Goal: Navigation & Orientation: Find specific page/section

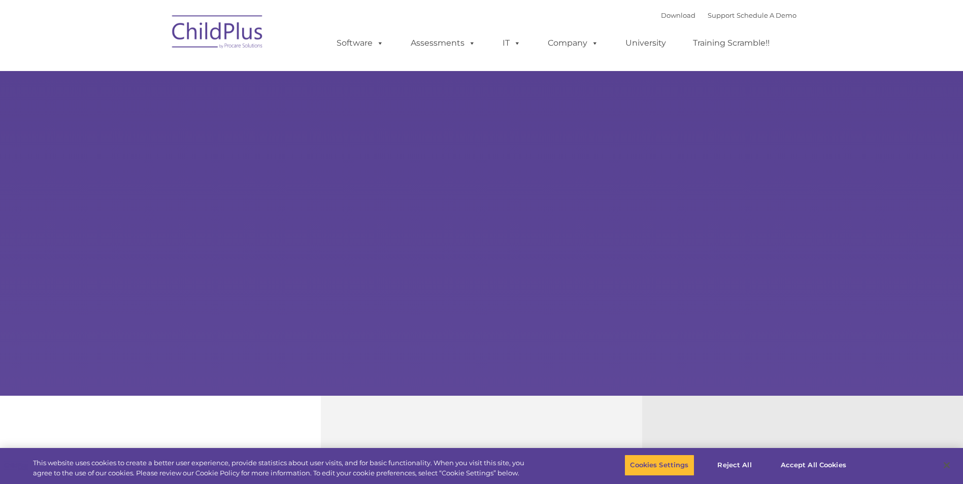
select select "MEDIUM"
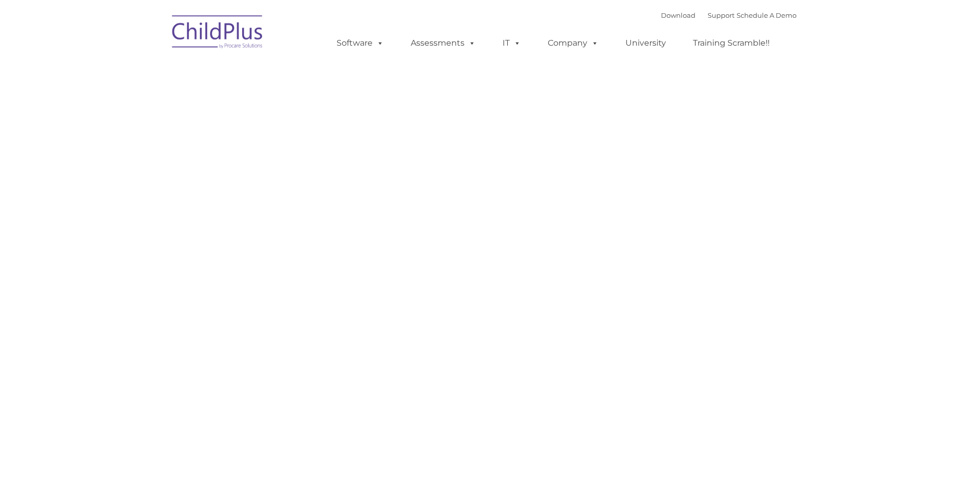
type input ""
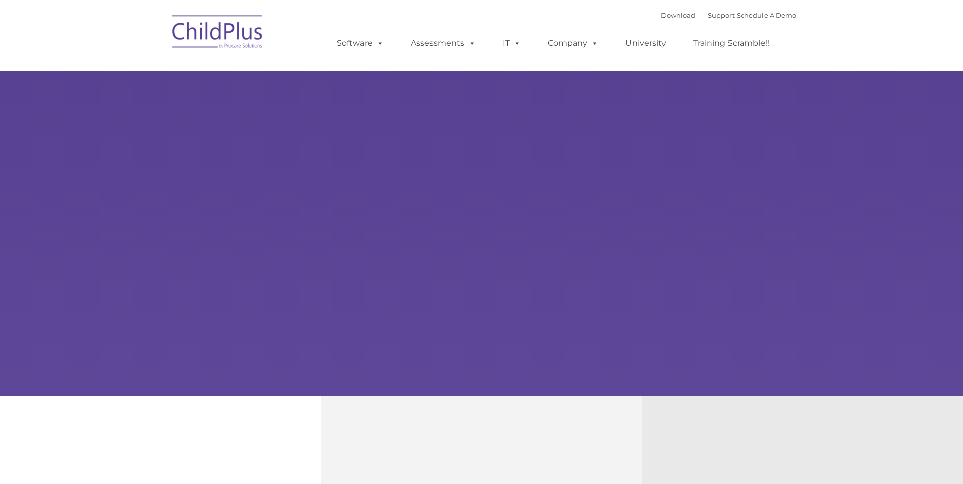
type input ""
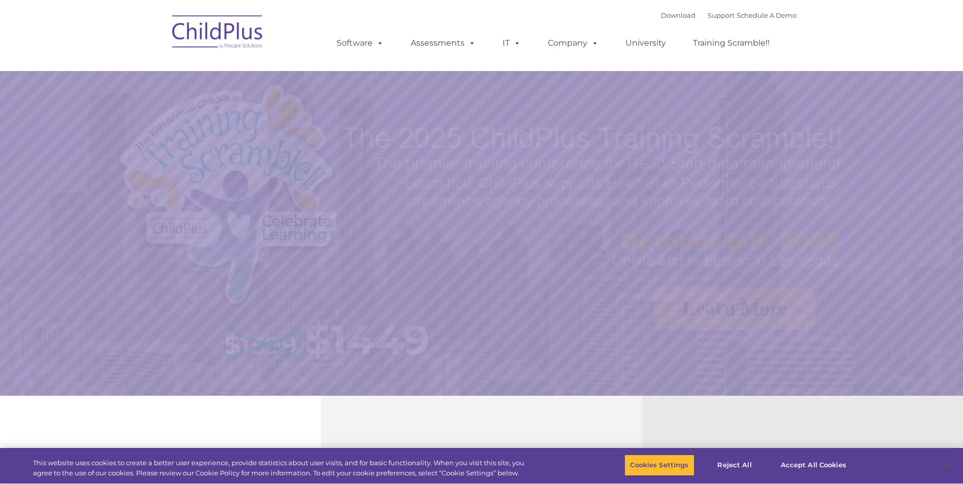
select select "MEDIUM"
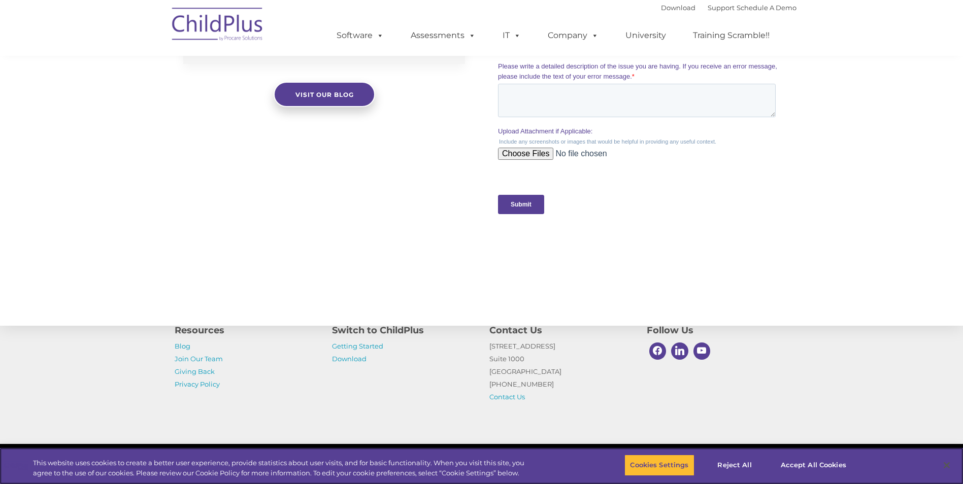
scroll to position [974, 0]
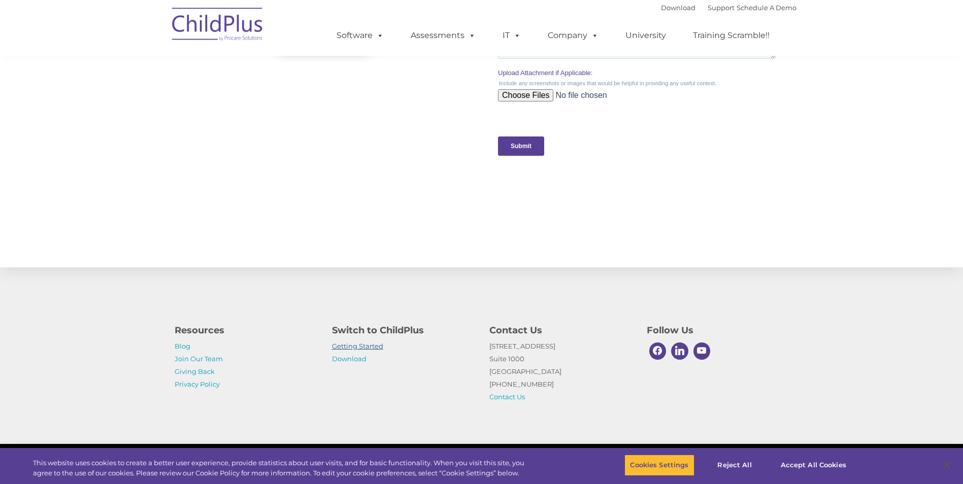
click at [356, 343] on link "Getting Started" at bounding box center [357, 346] width 51 height 8
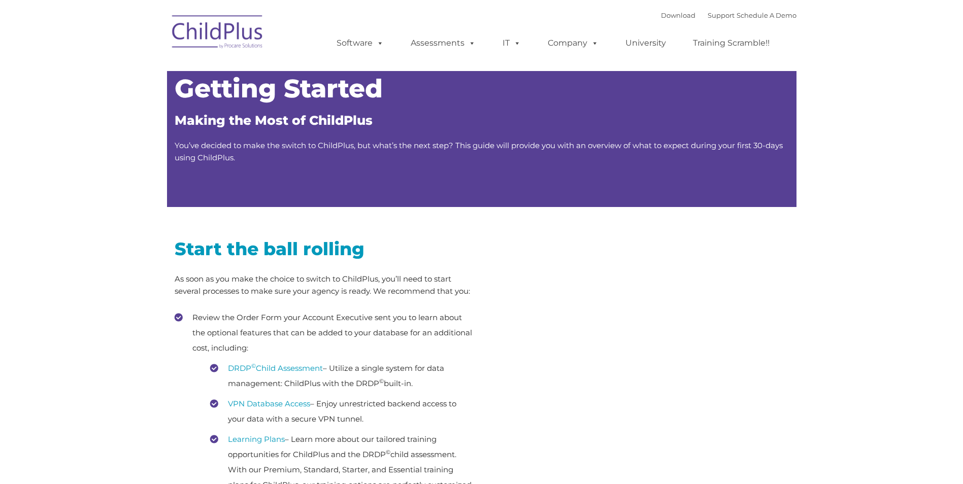
type input ""
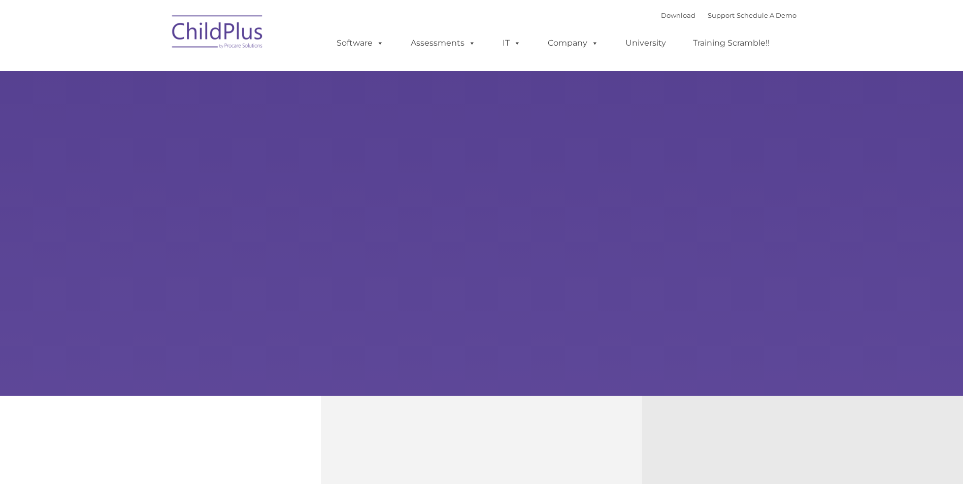
type input ""
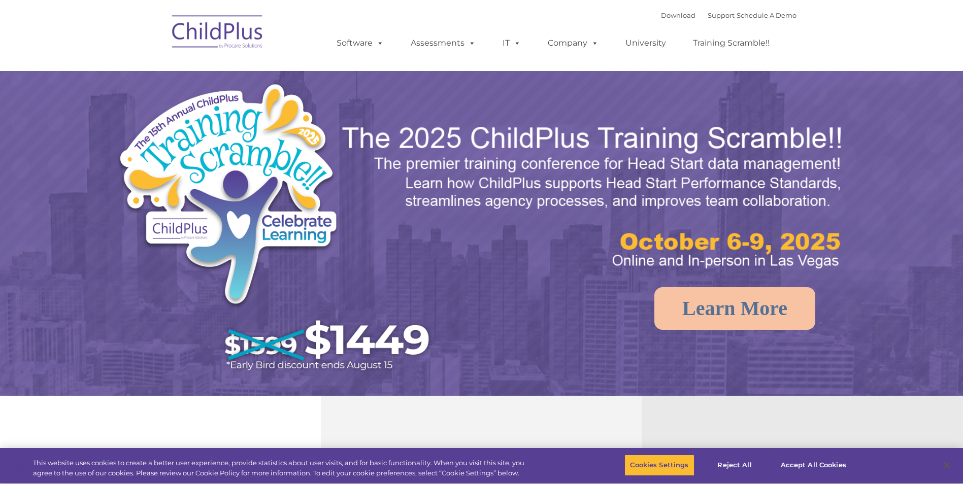
select select "MEDIUM"
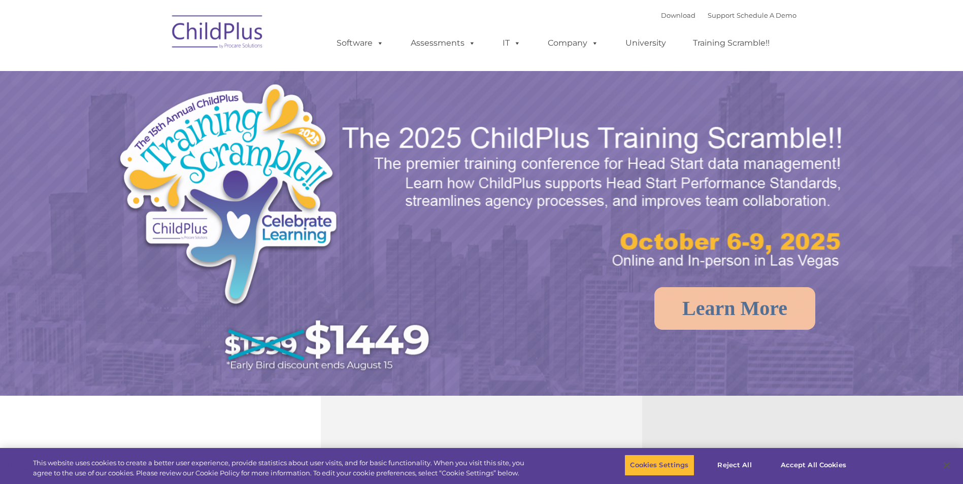
select select "MEDIUM"
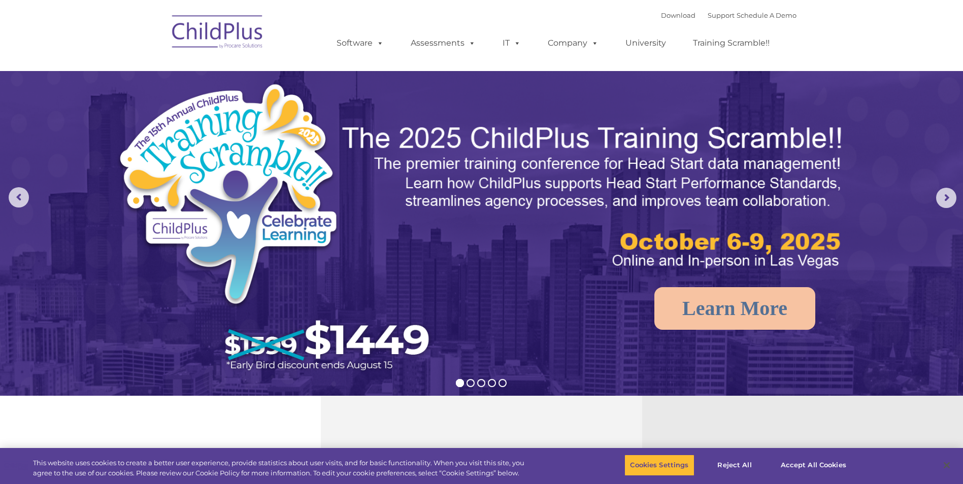
click at [238, 38] on img at bounding box center [218, 33] width 102 height 51
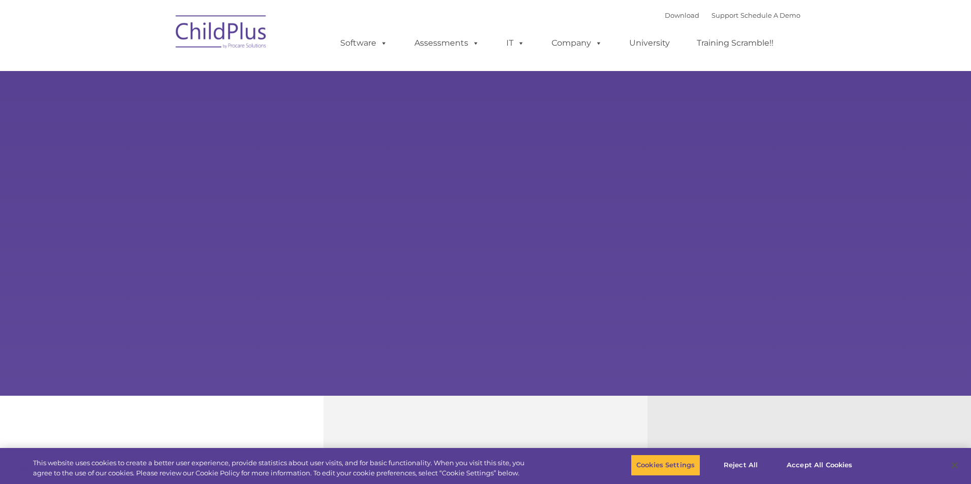
type input ""
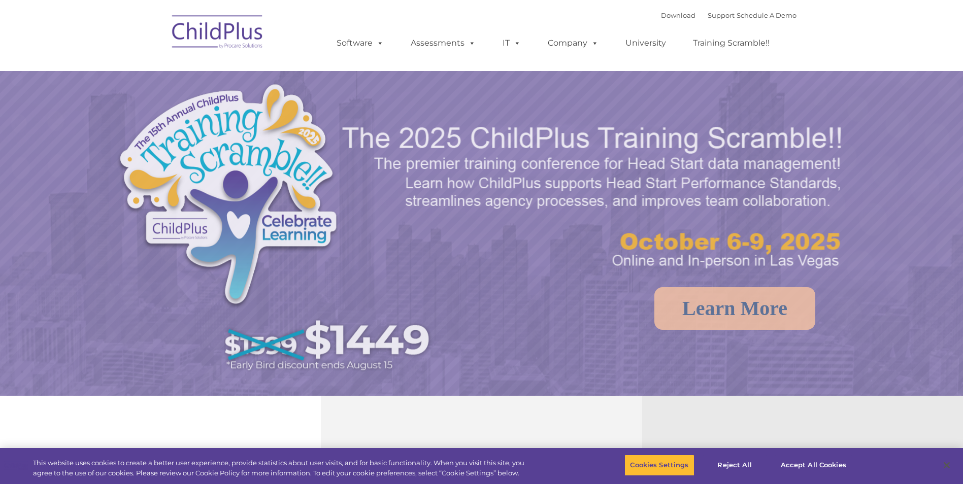
select select "MEDIUM"
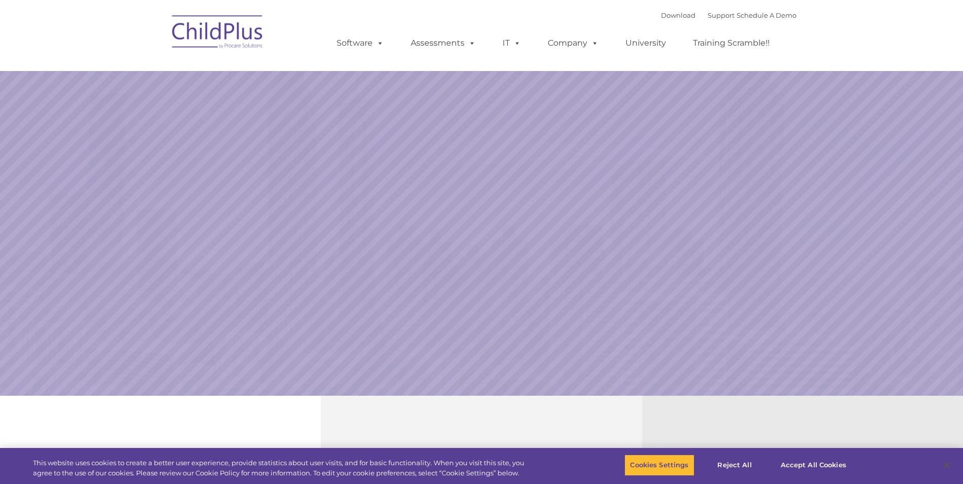
select select "MEDIUM"
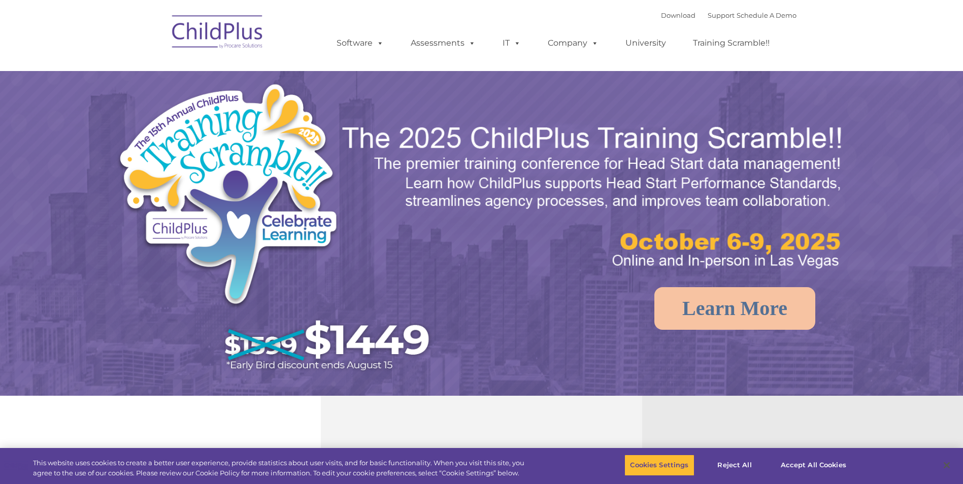
select select "MEDIUM"
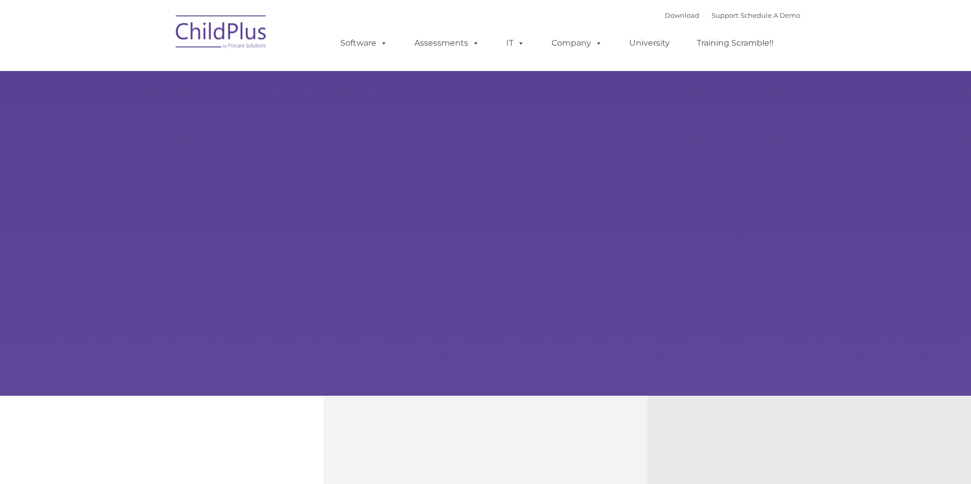
type input ""
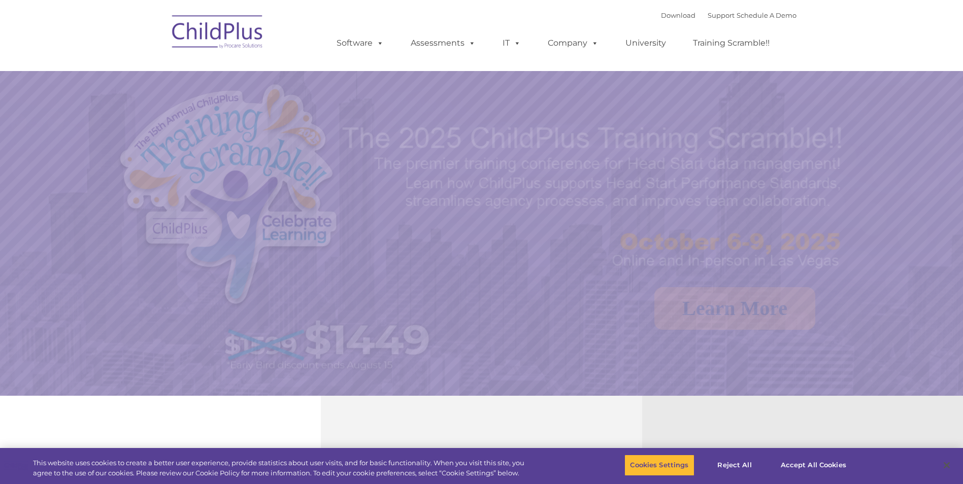
select select "MEDIUM"
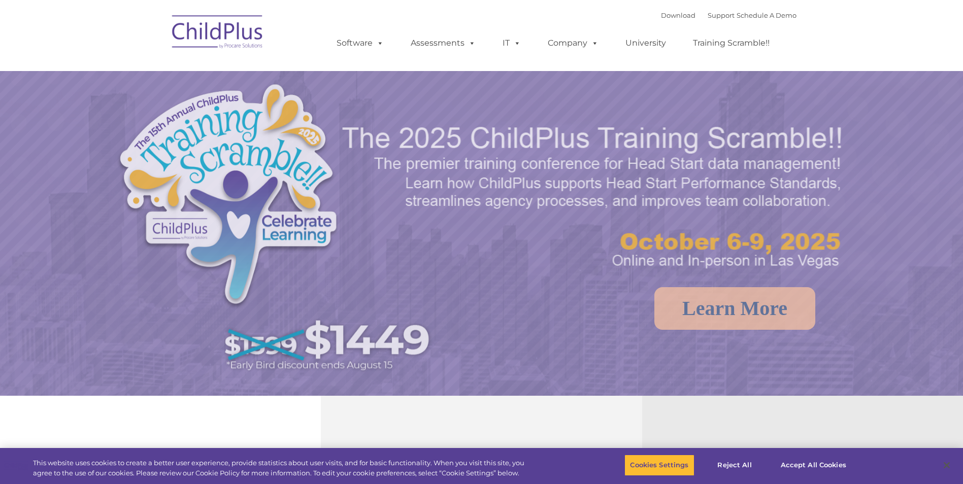
select select "MEDIUM"
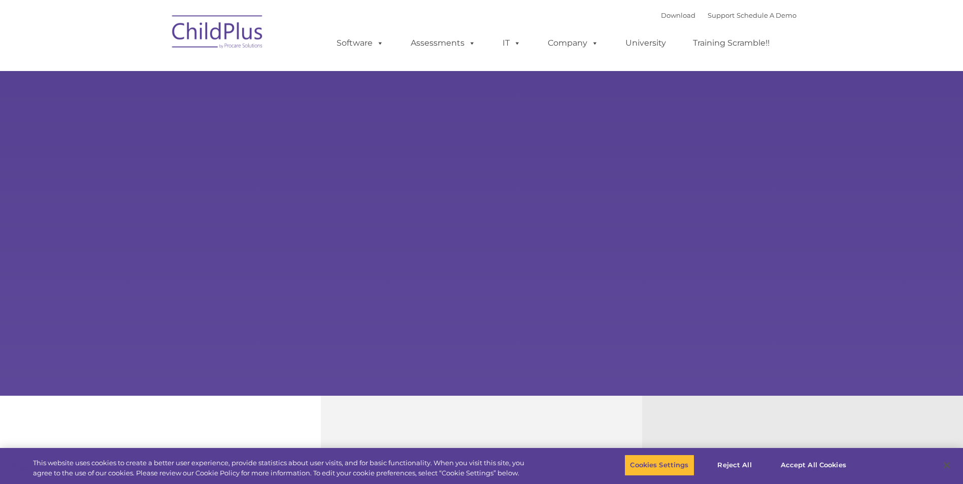
type input ""
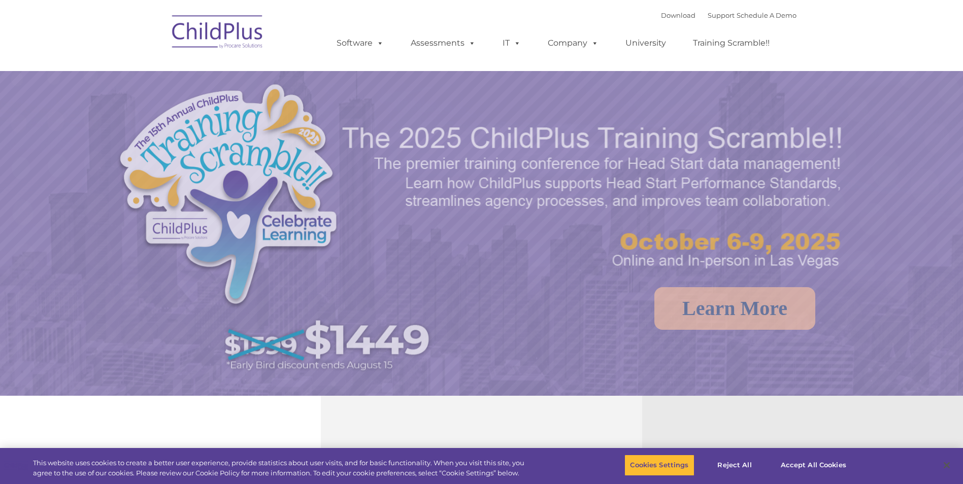
select select "MEDIUM"
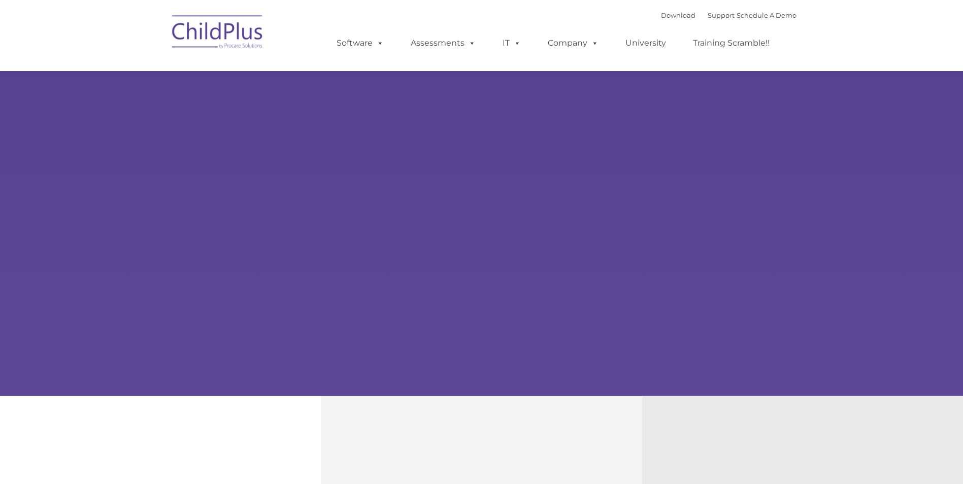
type input ""
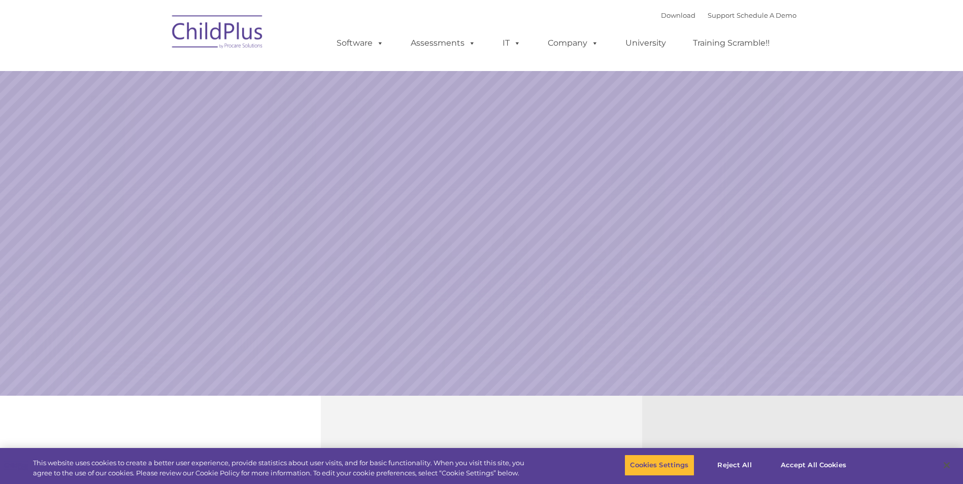
select select "MEDIUM"
